Goal: Check status: Check status

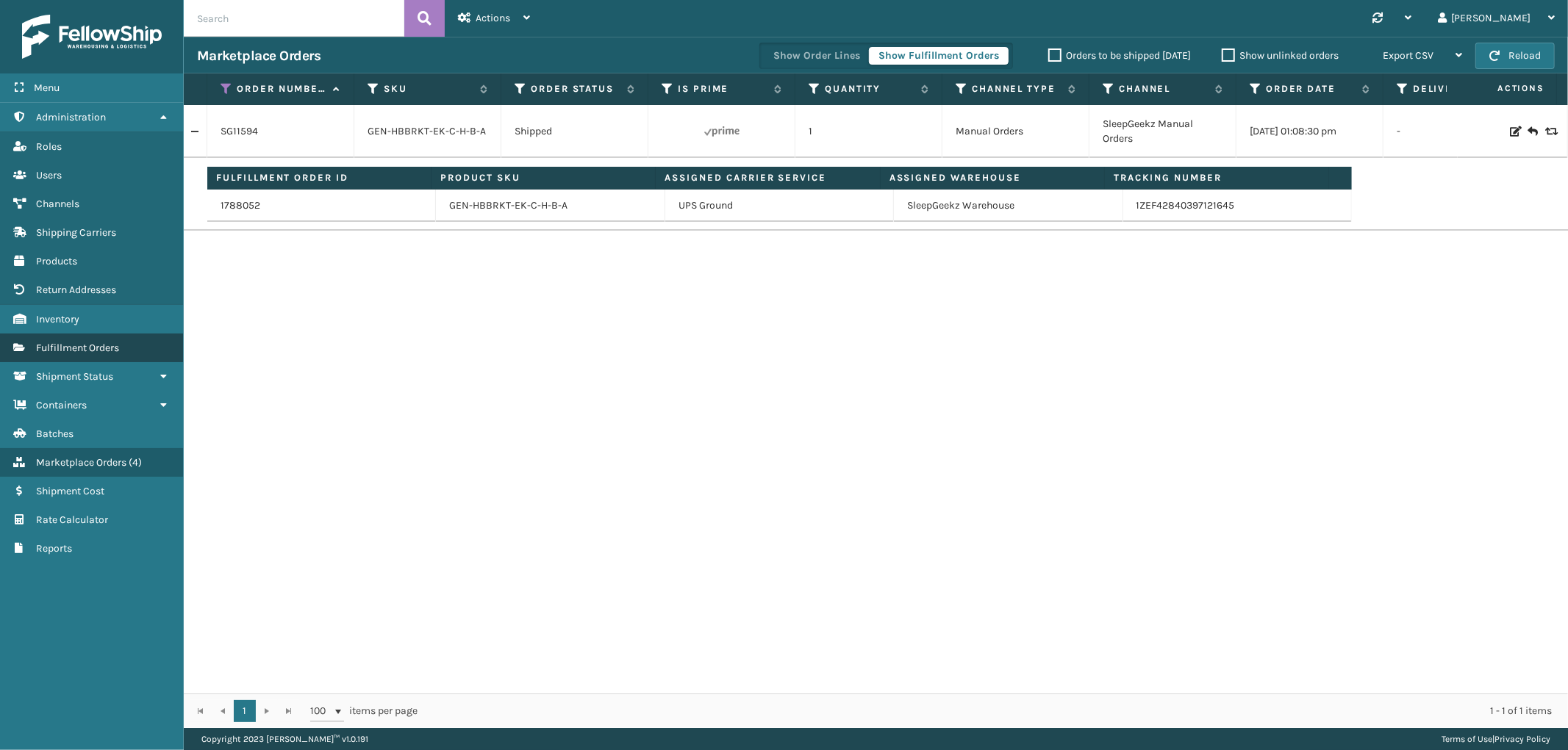
click at [92, 342] on span "Fulfillment Orders" at bounding box center [77, 348] width 83 height 12
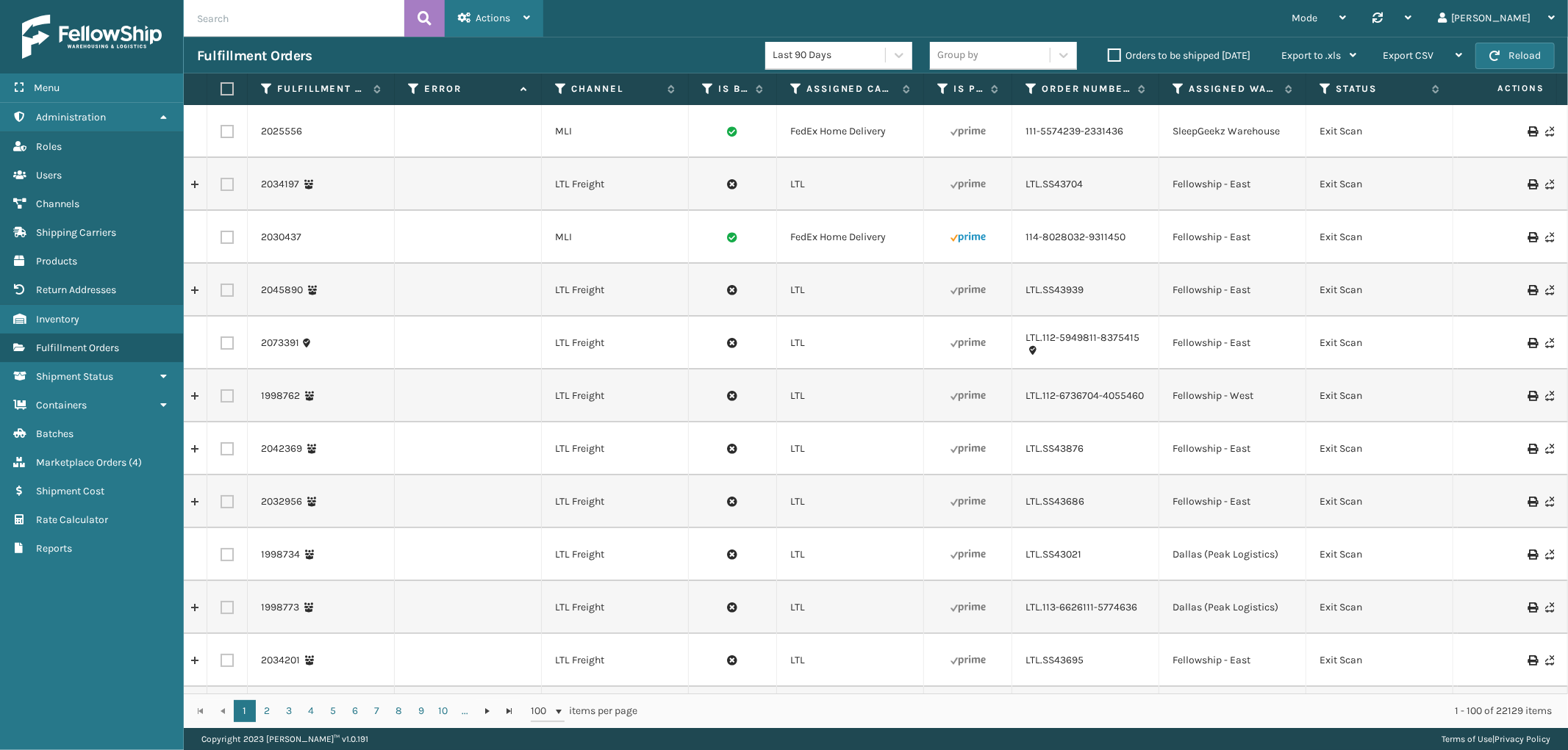
click at [509, 7] on div "Actions" at bounding box center [493, 18] width 72 height 36
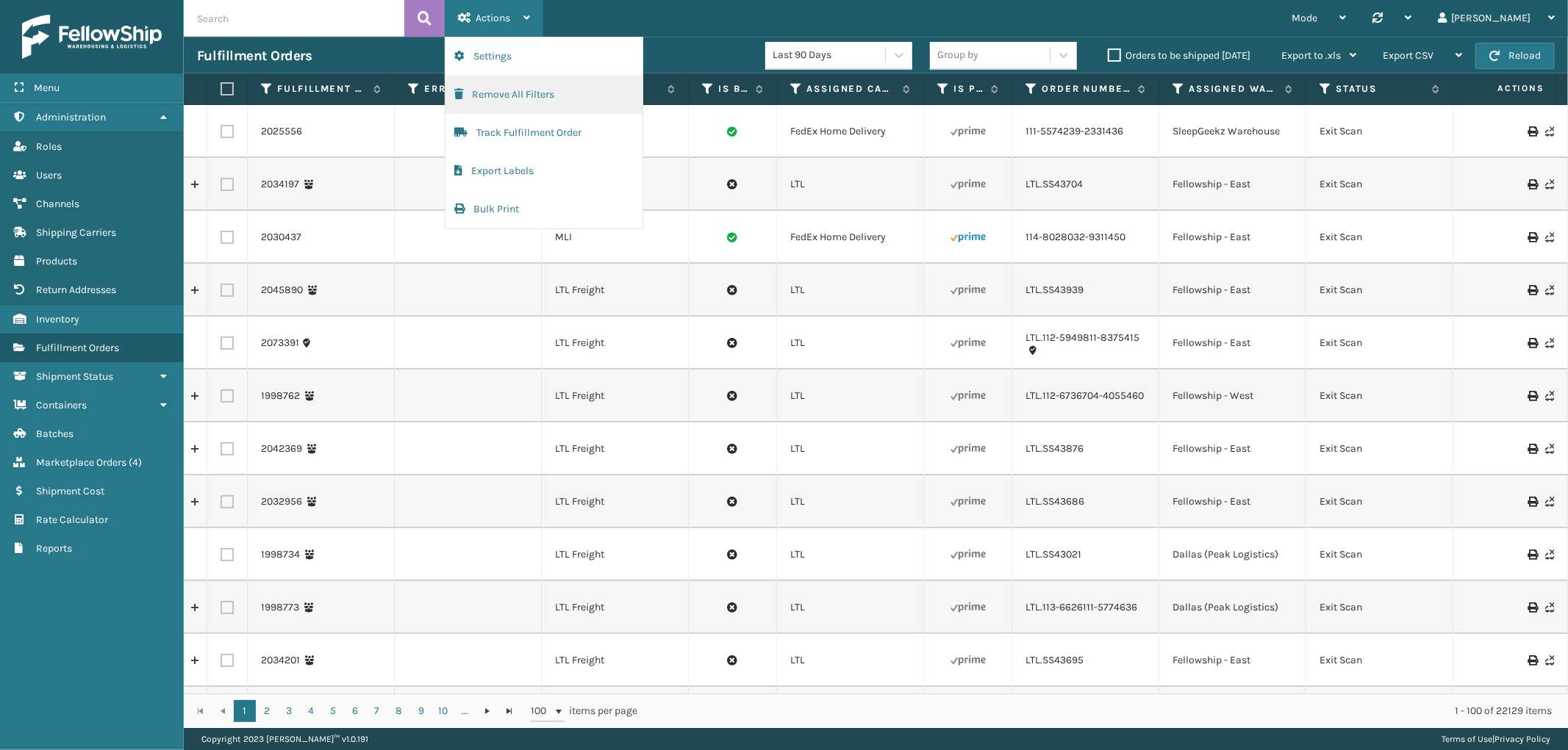
click at [491, 93] on button "Remove All Filters" at bounding box center [544, 95] width 197 height 38
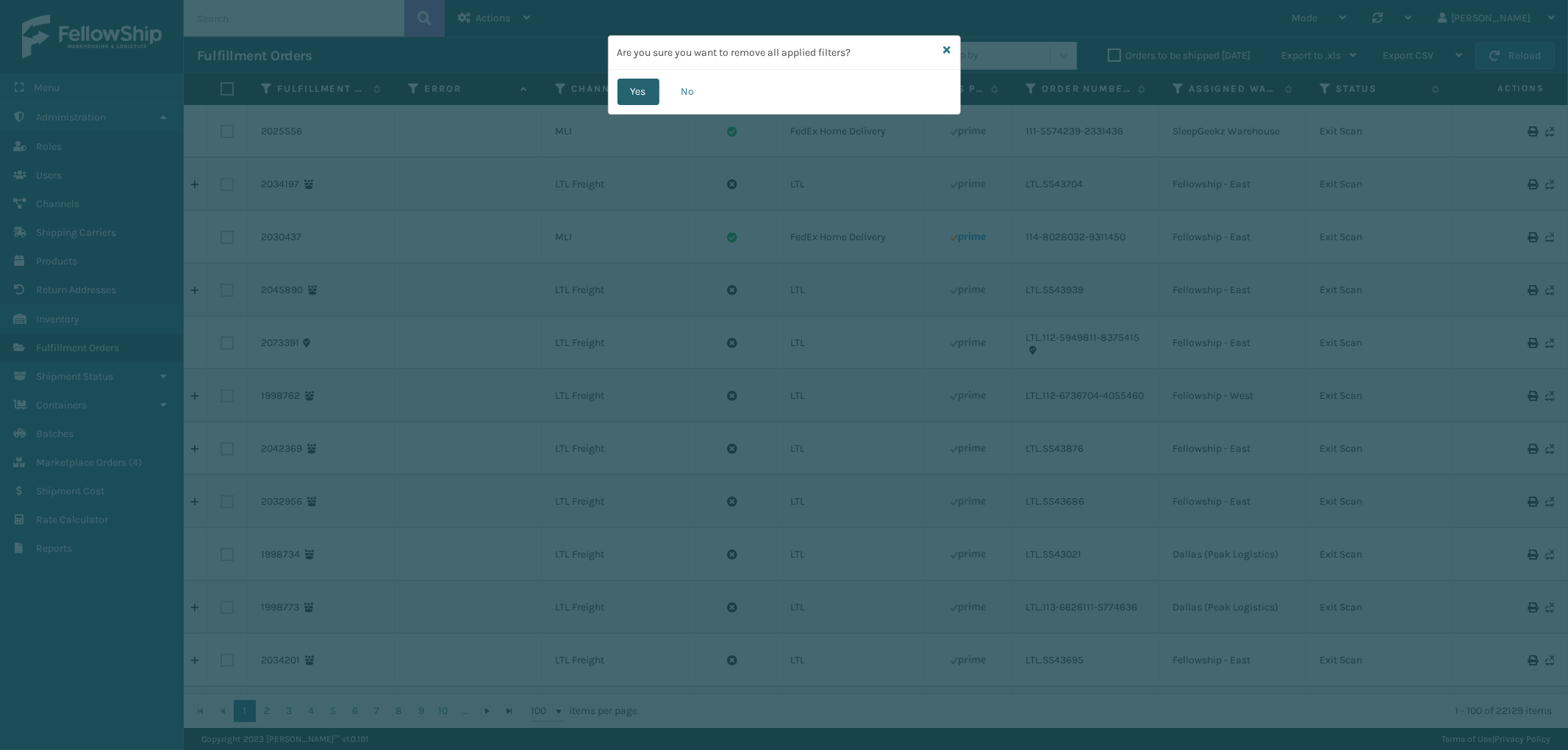
click at [620, 84] on button "Yes" at bounding box center [638, 92] width 42 height 26
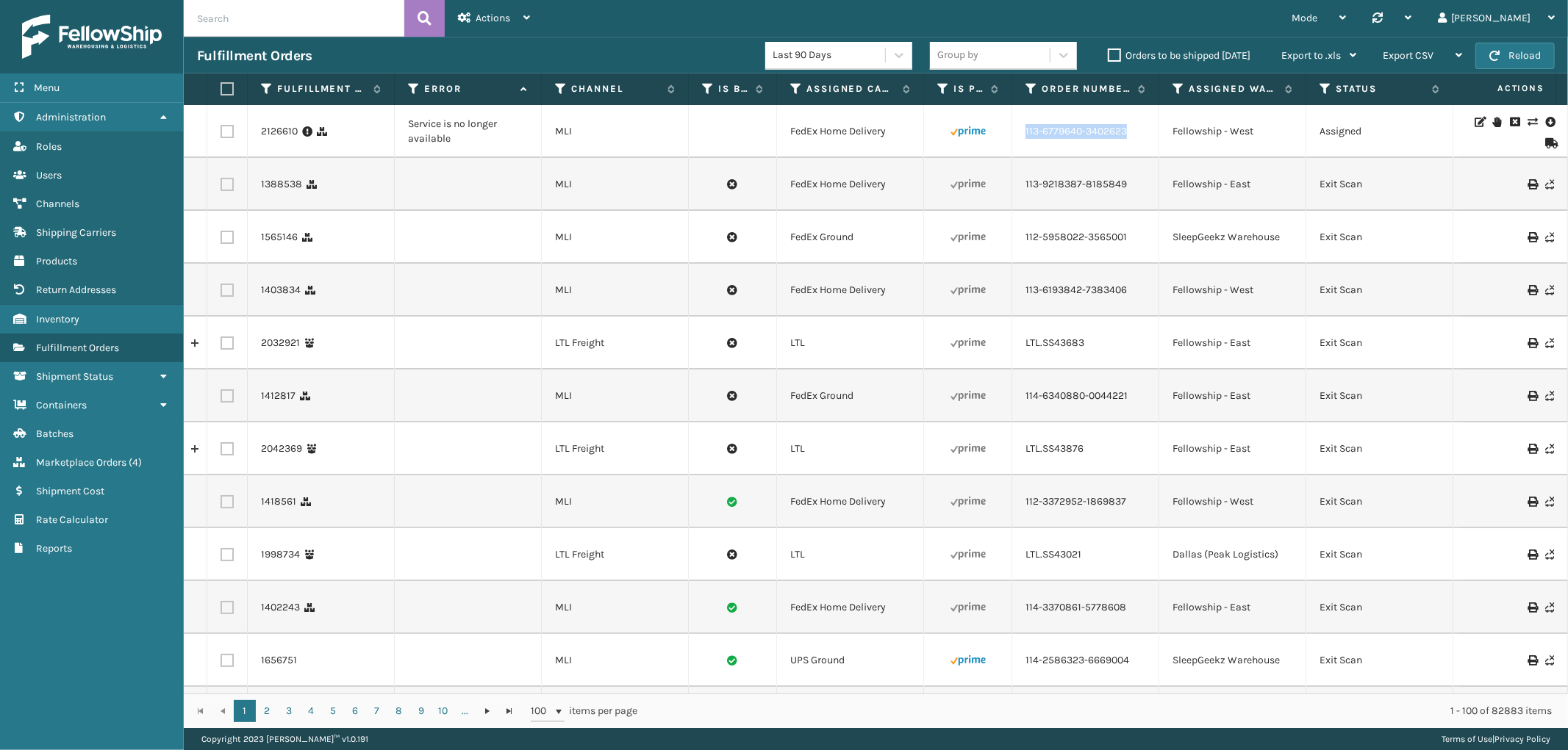
drag, startPoint x: 1135, startPoint y: 134, endPoint x: 1023, endPoint y: 148, distance: 112.9
click at [1023, 148] on td "113-6779640-3402623" at bounding box center [1085, 131] width 147 height 53
copy link "113-6779640-3402623"
click at [272, 129] on link "2126610" at bounding box center [280, 131] width 36 height 15
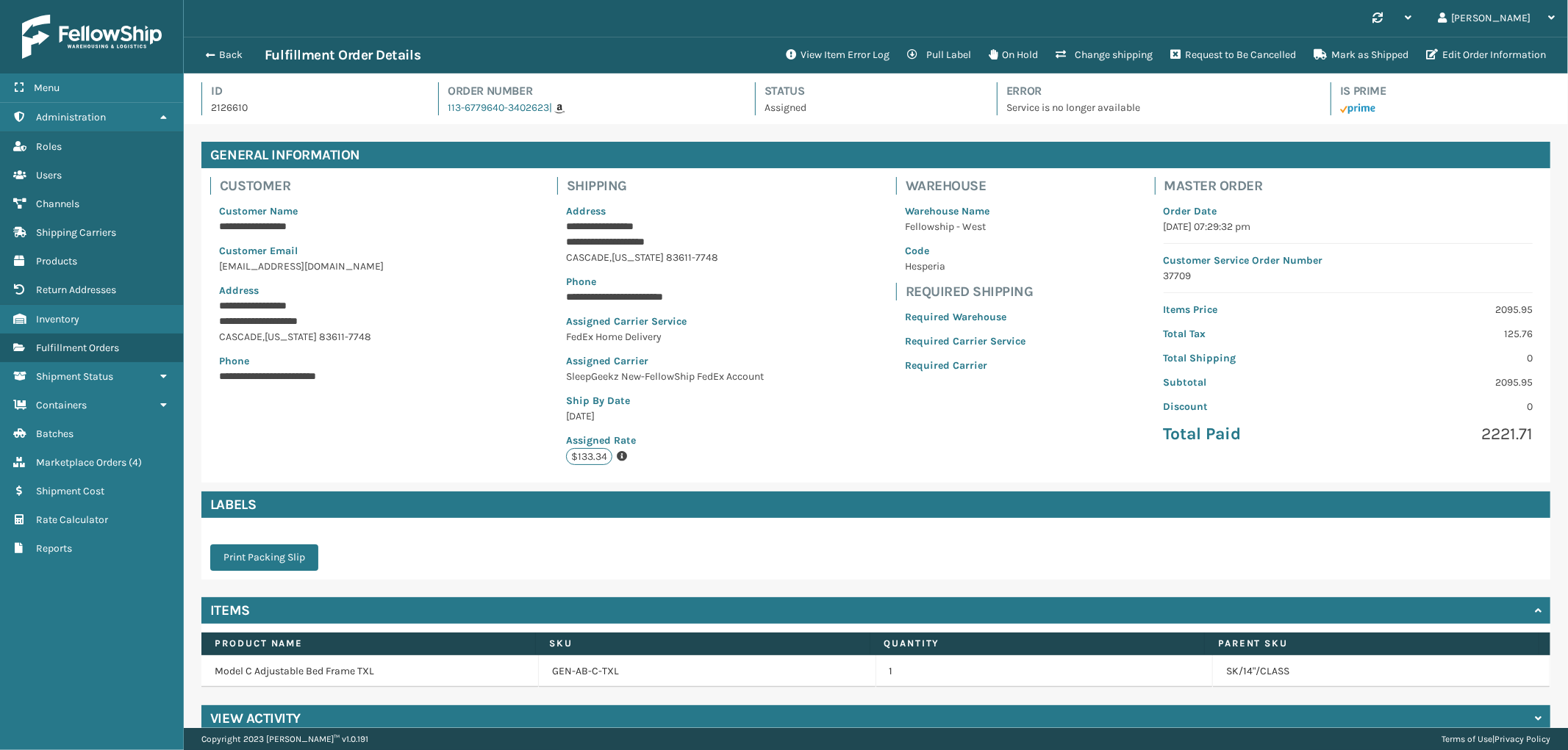
scroll to position [35, 1384]
click at [1094, 54] on button "Change shipping" at bounding box center [1104, 56] width 115 height 30
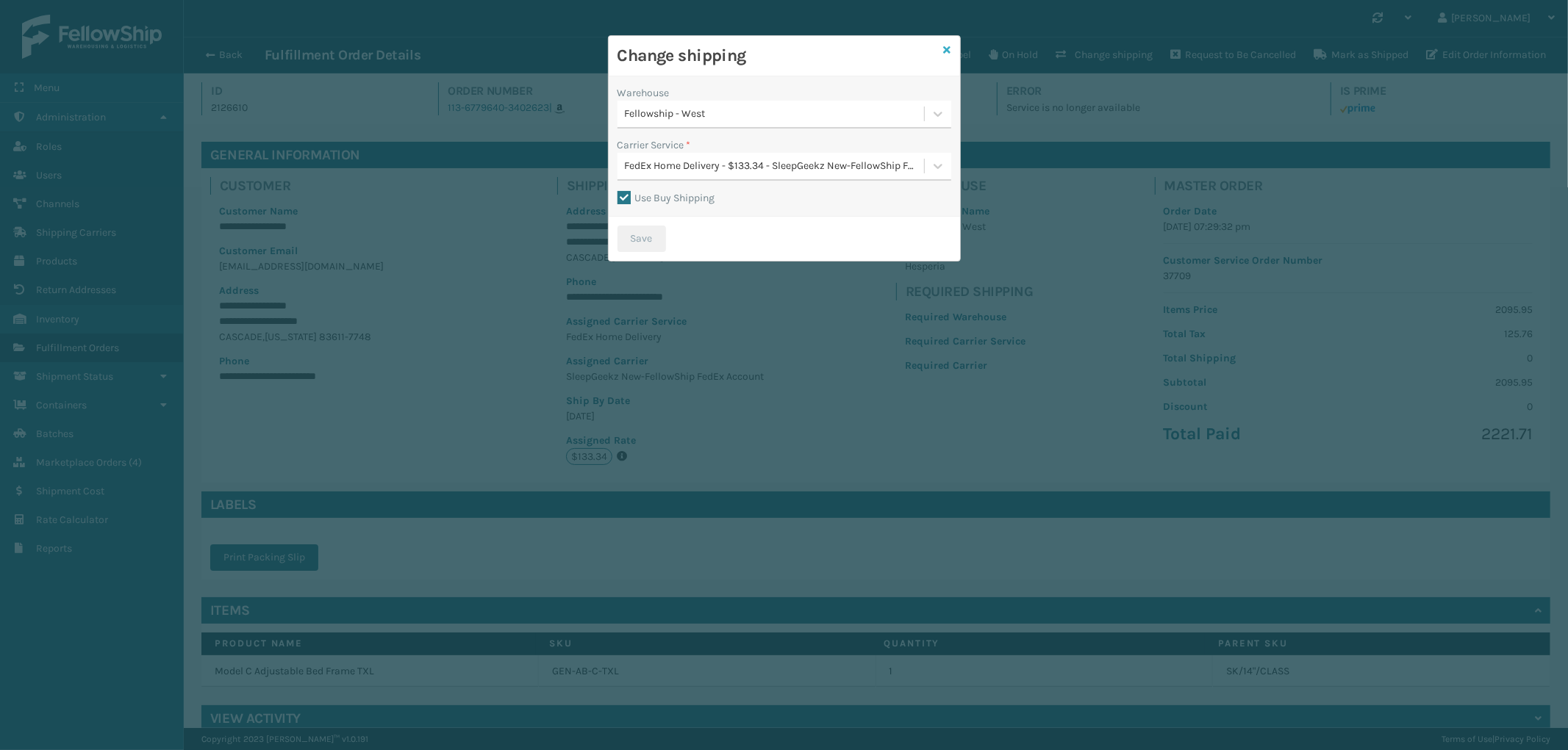
click at [945, 53] on icon at bounding box center [947, 50] width 7 height 10
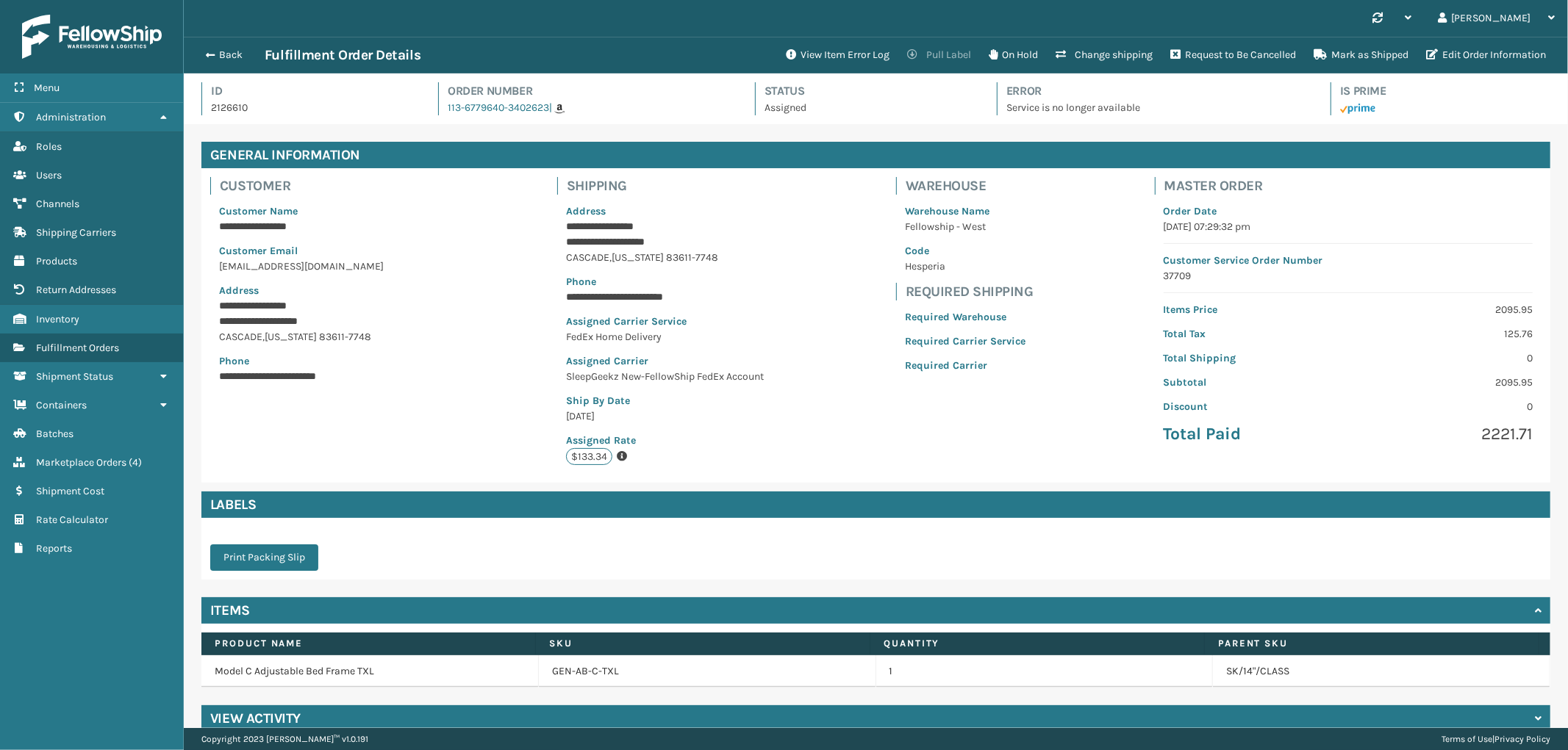
click at [954, 48] on button "Pull Label" at bounding box center [939, 56] width 82 height 30
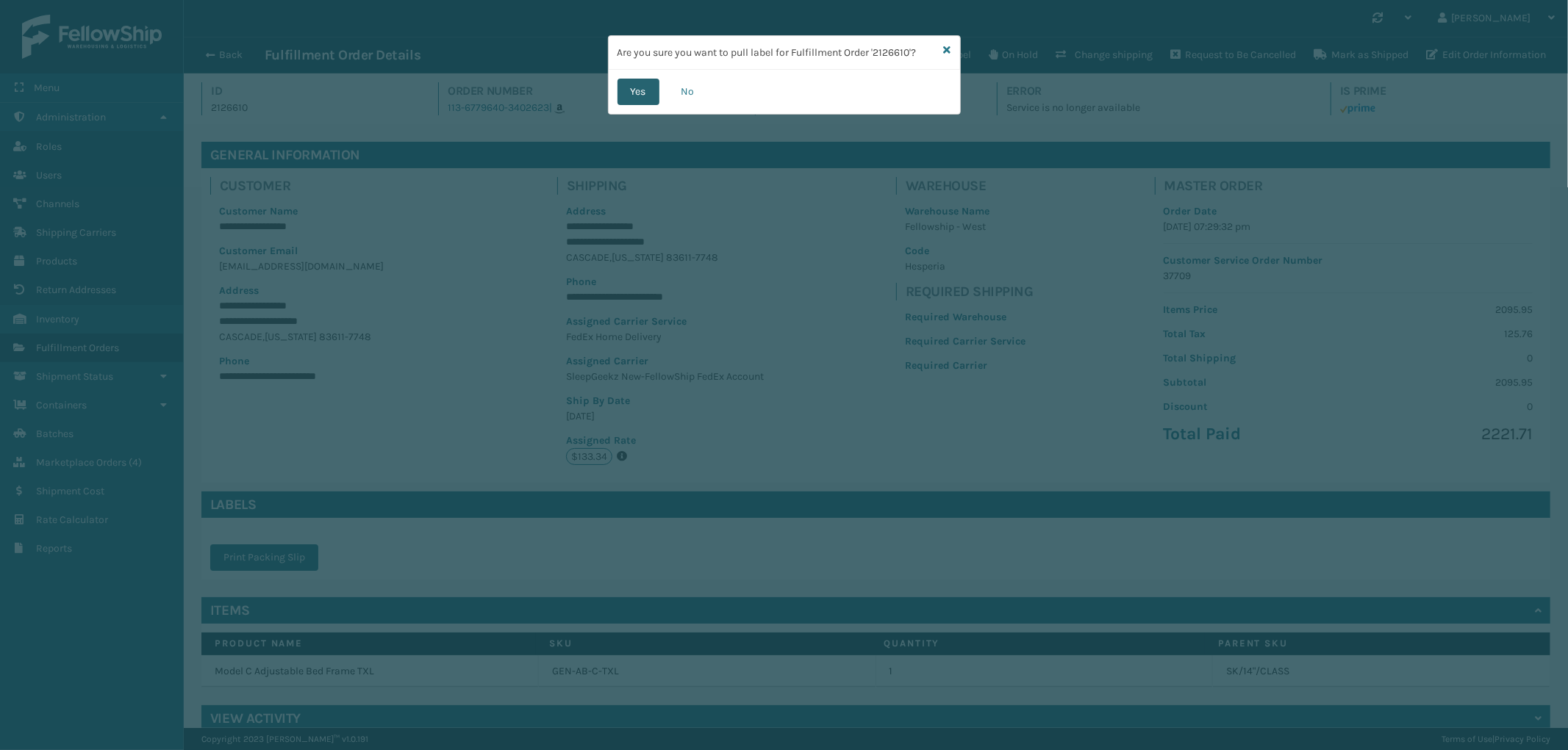
click at [649, 91] on button "Yes" at bounding box center [638, 92] width 42 height 26
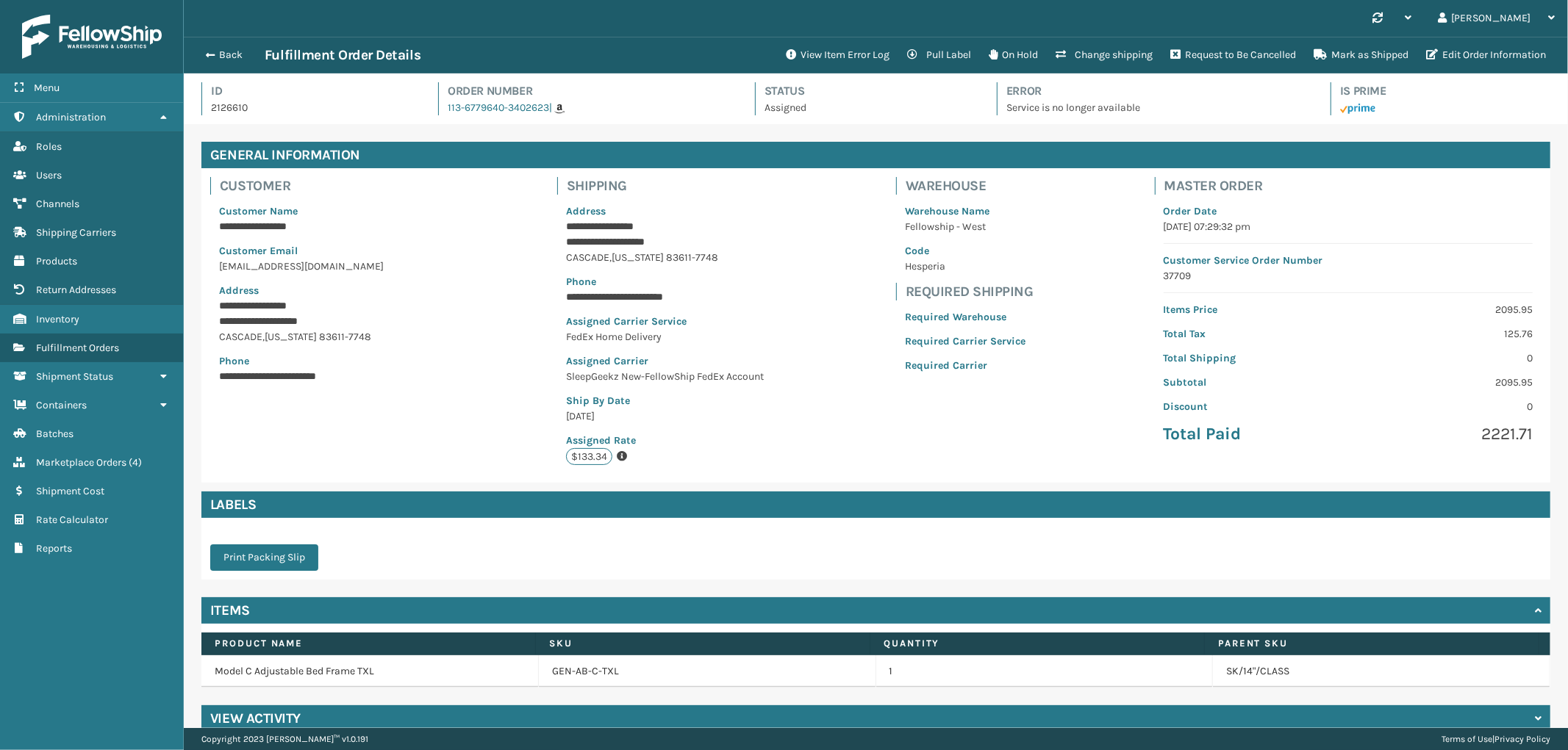
click at [222, 106] on p "2126610" at bounding box center [311, 108] width 201 height 16
copy p "2126610"
